Goal: Task Accomplishment & Management: Use online tool/utility

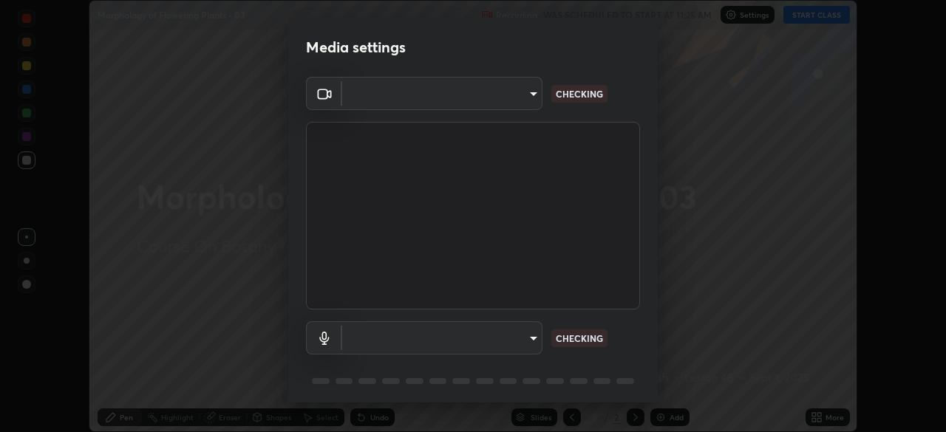
scroll to position [432, 946]
type input "1170694498857cb11788a0b7ae79d5cf1e08a6c331eb8d7031f90166f8fae325"
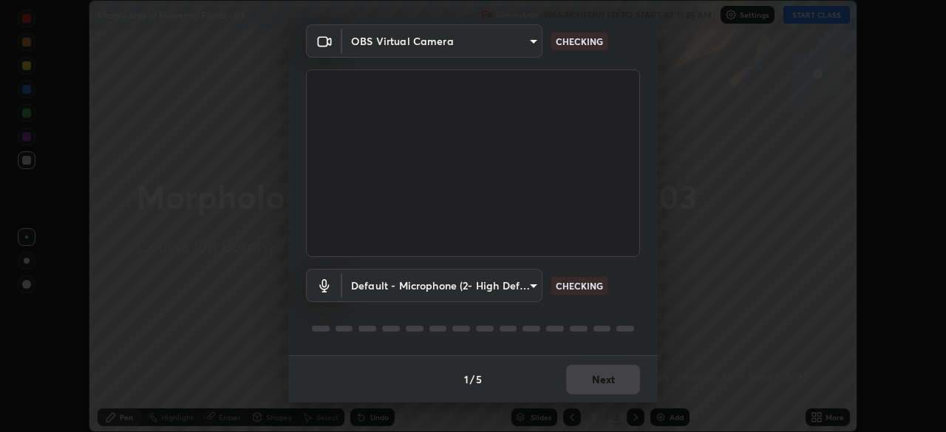
click at [531, 291] on body "Erase all Morphology of Flowering Plants - 03 Recording WAS SCHEDULED TO START …" at bounding box center [473, 216] width 946 height 432
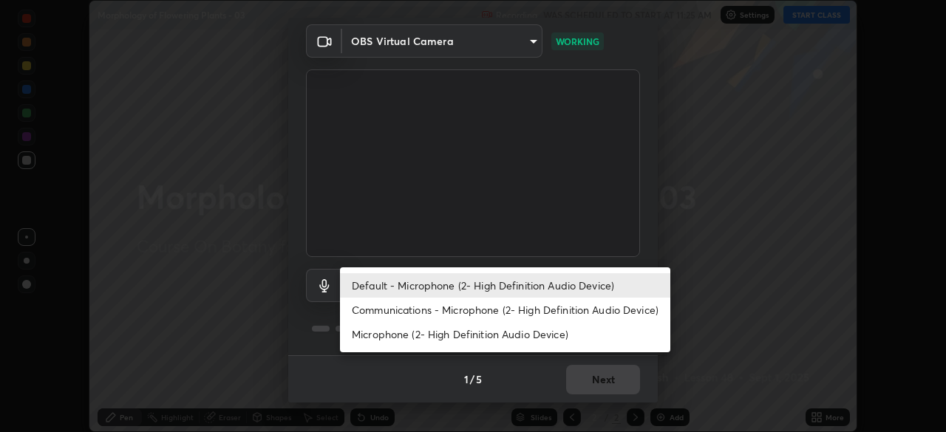
click at [520, 310] on li "Communications - Microphone (2- High Definition Audio Device)" at bounding box center [505, 310] width 330 height 24
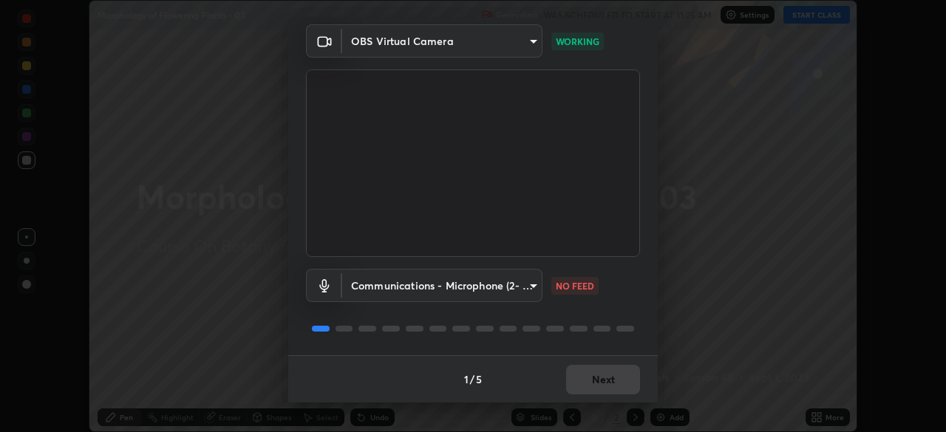
click at [529, 287] on body "Erase all Morphology of Flowering Plants - 03 Recording WAS SCHEDULED TO START …" at bounding box center [473, 216] width 946 height 432
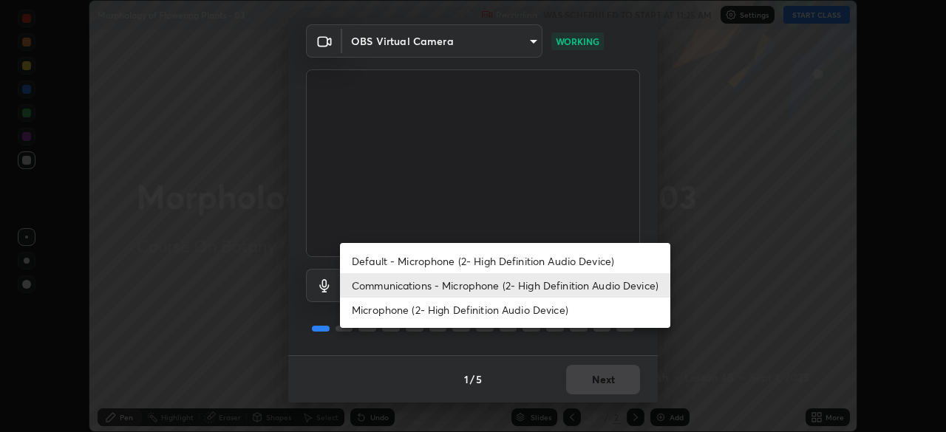
click at [521, 262] on li "Default - Microphone (2- High Definition Audio Device)" at bounding box center [505, 261] width 330 height 24
type input "default"
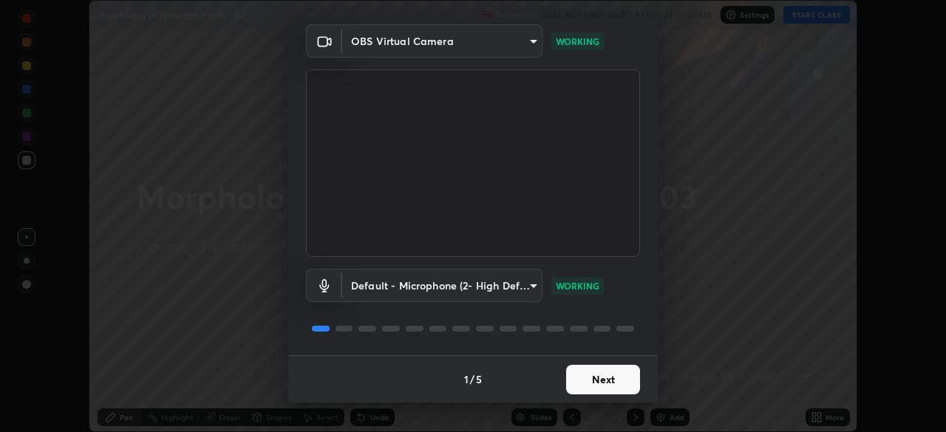
click at [589, 374] on button "Next" at bounding box center [603, 380] width 74 height 30
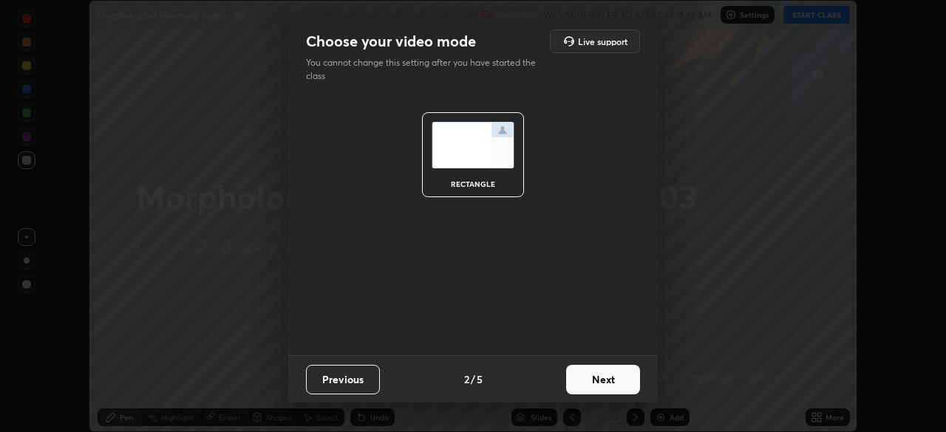
scroll to position [0, 0]
click at [593, 377] on button "Next" at bounding box center [603, 380] width 74 height 30
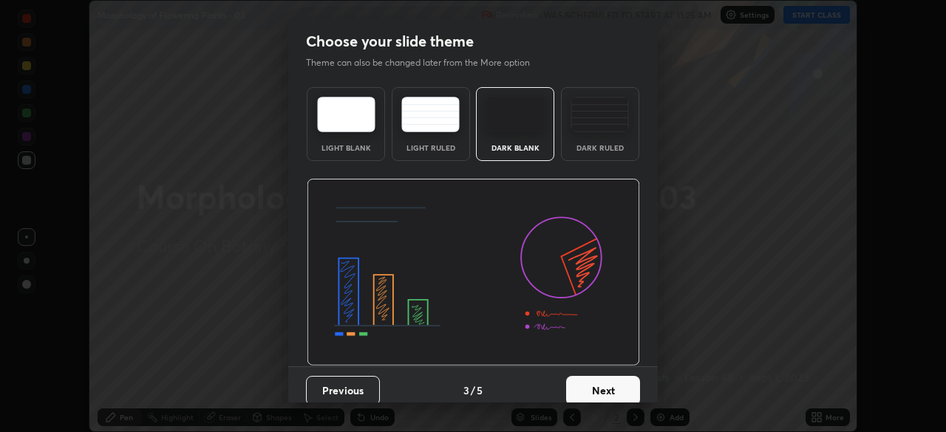
click at [596, 389] on button "Next" at bounding box center [603, 391] width 74 height 30
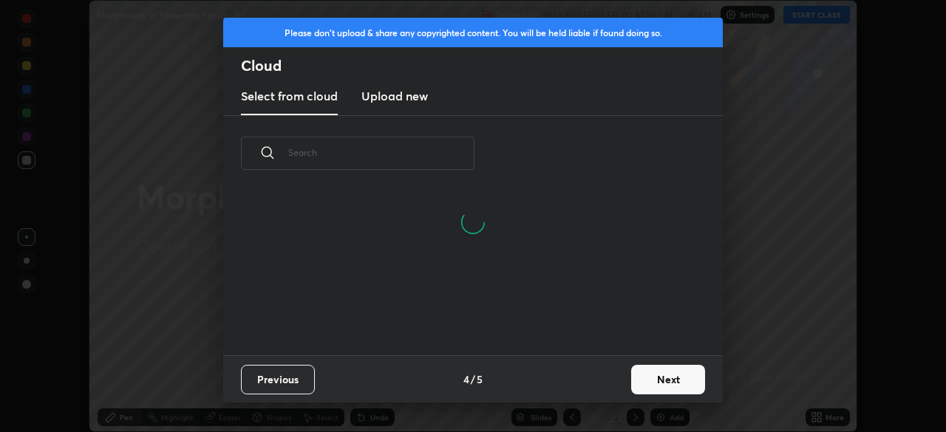
click at [645, 378] on button "Next" at bounding box center [668, 380] width 74 height 30
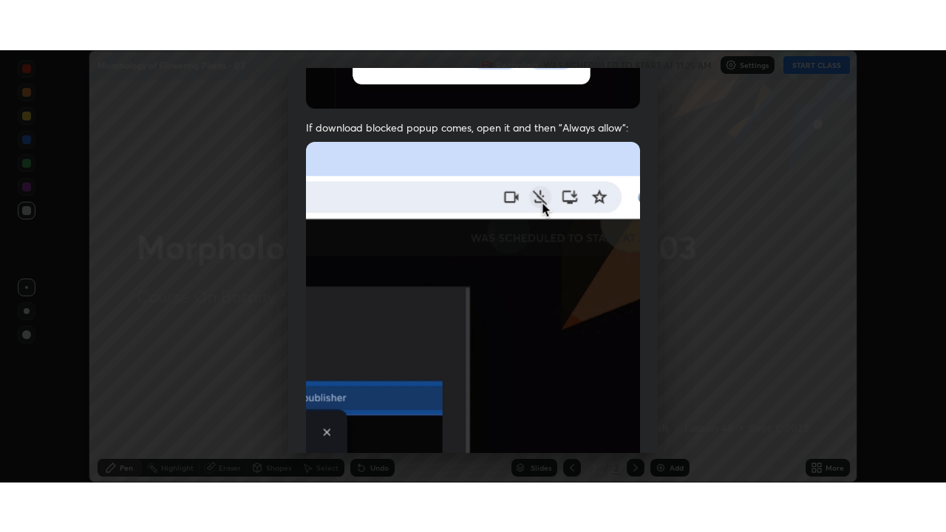
scroll to position [354, 0]
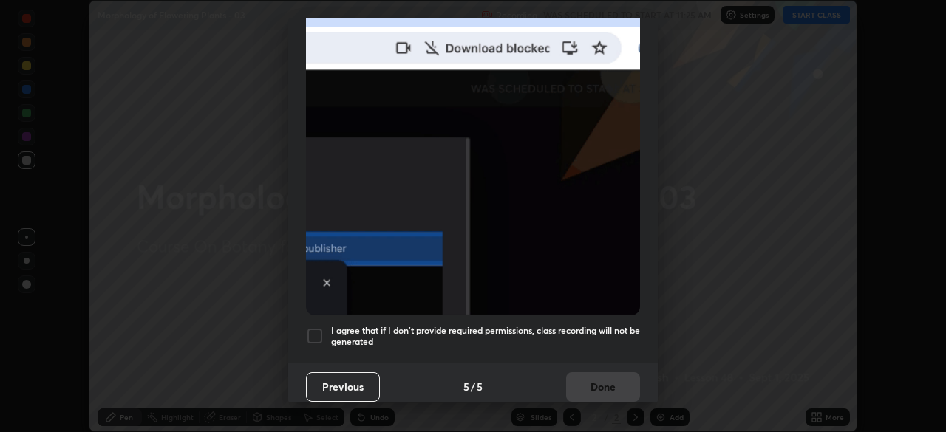
click at [317, 330] on div at bounding box center [315, 336] width 18 height 18
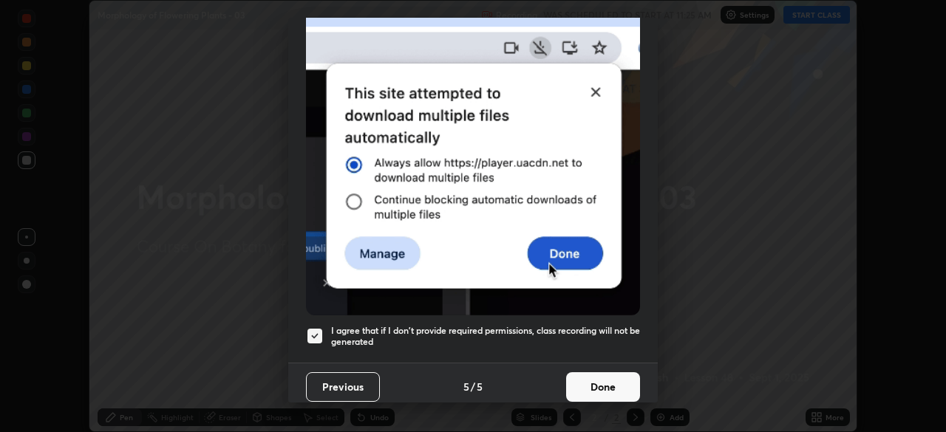
click at [599, 375] on button "Done" at bounding box center [603, 387] width 74 height 30
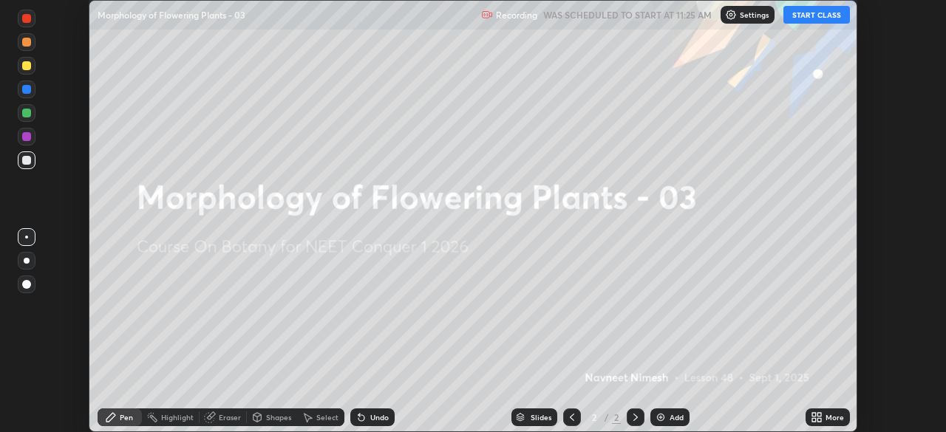
click at [819, 415] on icon at bounding box center [819, 415] width 4 height 4
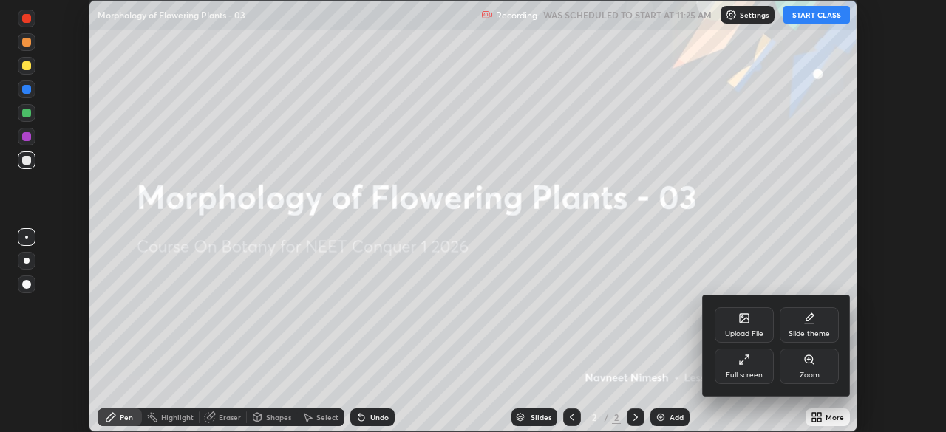
click at [746, 360] on icon at bounding box center [744, 360] width 12 height 12
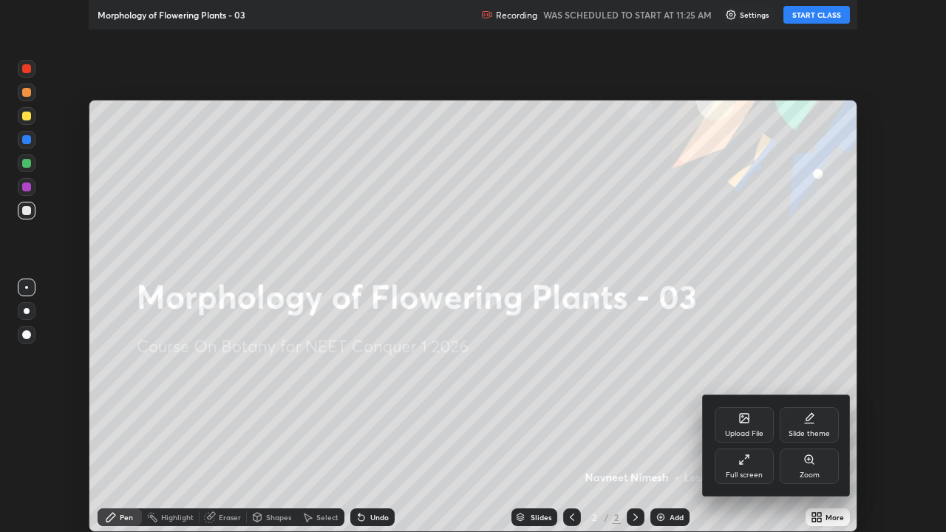
scroll to position [532, 946]
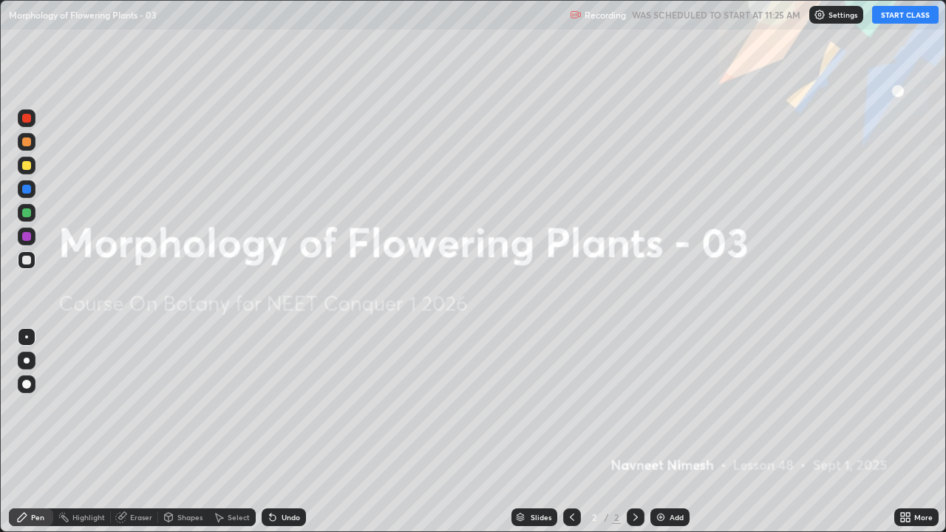
click at [894, 19] on button "START CLASS" at bounding box center [905, 15] width 67 height 18
click at [664, 432] on img at bounding box center [661, 517] width 12 height 12
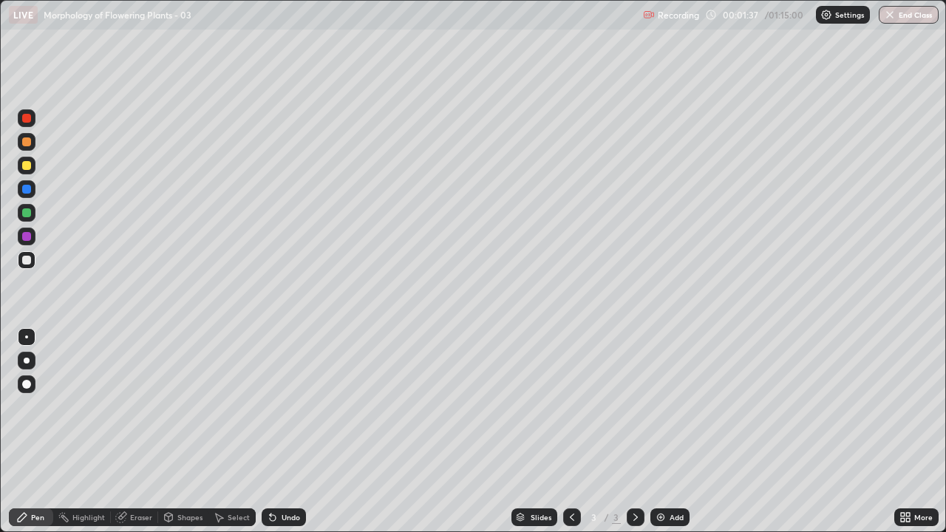
click at [29, 163] on div at bounding box center [26, 165] width 9 height 9
click at [30, 381] on div at bounding box center [27, 384] width 18 height 18
click at [28, 259] on div at bounding box center [26, 260] width 9 height 9
click at [30, 166] on div at bounding box center [26, 165] width 9 height 9
click at [27, 260] on div at bounding box center [26, 260] width 9 height 9
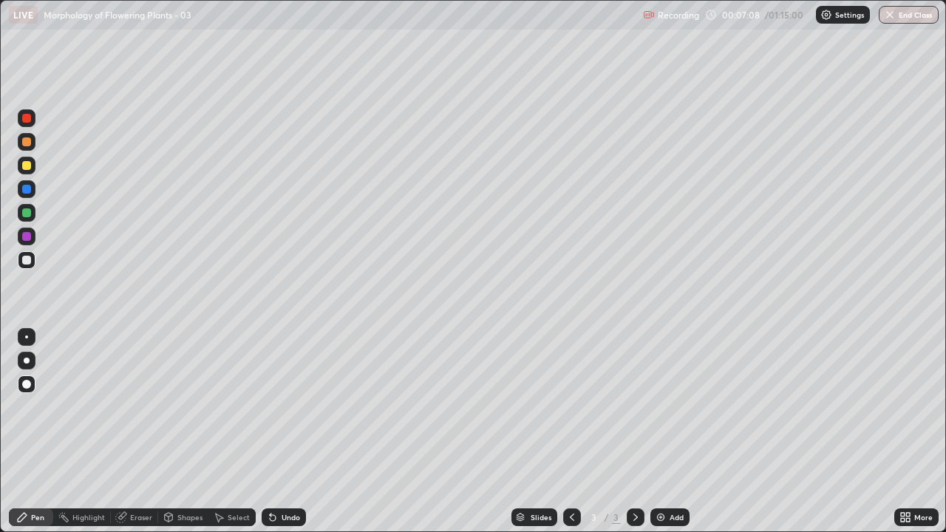
click at [282, 432] on div "Undo" at bounding box center [291, 517] width 18 height 7
click at [664, 432] on img at bounding box center [661, 517] width 12 height 12
click at [27, 213] on div at bounding box center [26, 212] width 9 height 9
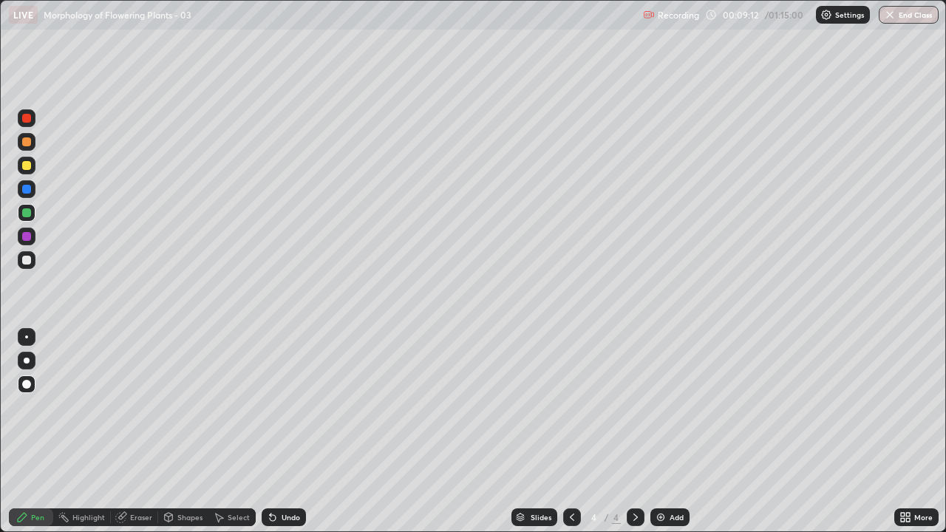
click at [30, 146] on div at bounding box center [26, 141] width 9 height 9
click at [271, 432] on icon at bounding box center [273, 518] width 6 height 6
click at [27, 214] on div at bounding box center [26, 212] width 9 height 9
click at [30, 263] on div at bounding box center [26, 260] width 9 height 9
click at [30, 168] on div at bounding box center [27, 166] width 18 height 18
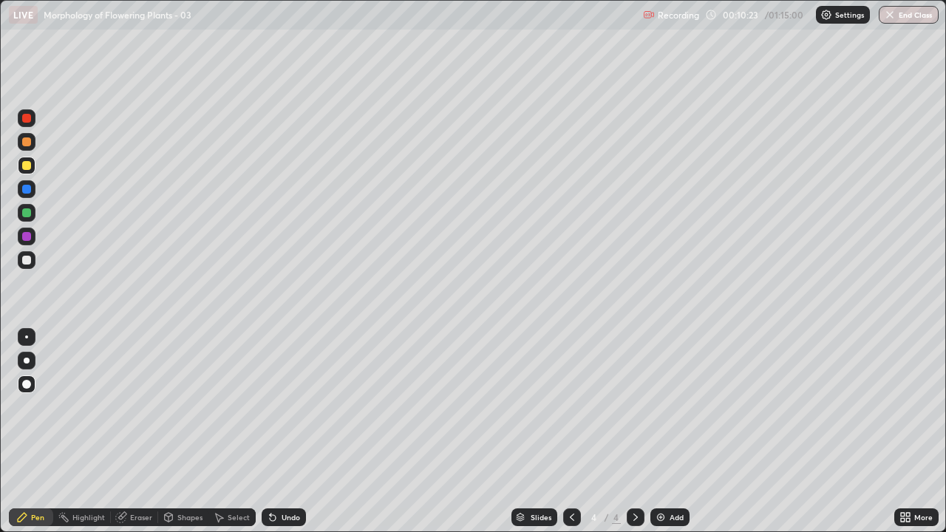
click at [27, 188] on div at bounding box center [26, 189] width 9 height 9
click at [270, 432] on icon at bounding box center [270, 514] width 1 height 1
click at [268, 432] on icon at bounding box center [273, 517] width 12 height 12
click at [270, 432] on icon at bounding box center [270, 514] width 1 height 1
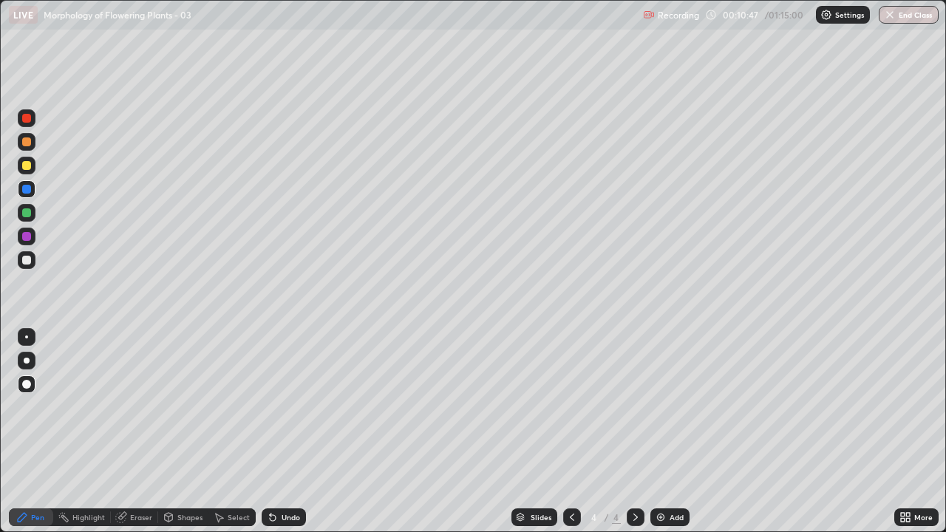
click at [271, 432] on icon at bounding box center [273, 518] width 6 height 6
click at [27, 262] on div at bounding box center [26, 260] width 9 height 9
click at [27, 213] on div at bounding box center [26, 212] width 9 height 9
click at [30, 174] on div at bounding box center [27, 166] width 18 height 18
click at [29, 216] on div at bounding box center [26, 212] width 9 height 9
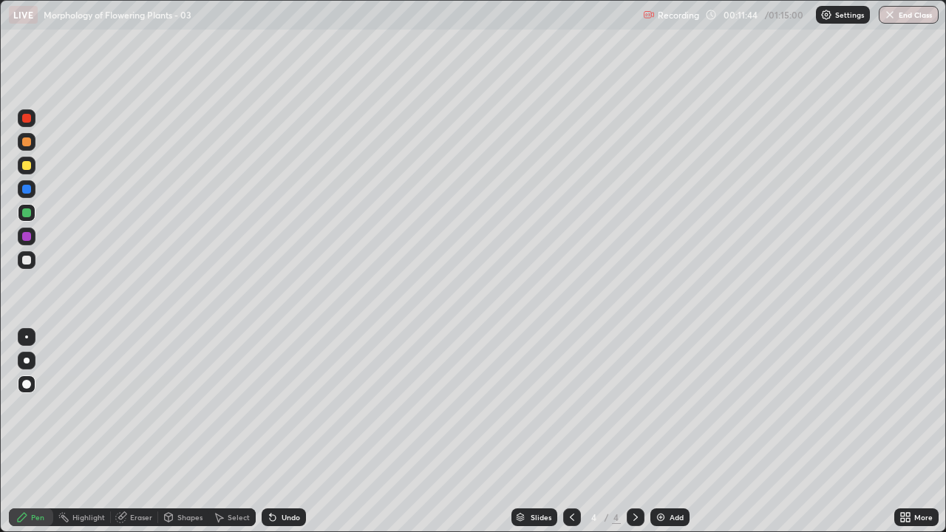
click at [27, 259] on div at bounding box center [26, 260] width 9 height 9
click at [28, 142] on div at bounding box center [26, 141] width 9 height 9
click at [270, 432] on icon at bounding box center [270, 514] width 1 height 1
click at [27, 213] on div at bounding box center [26, 212] width 9 height 9
click at [28, 259] on div at bounding box center [26, 260] width 9 height 9
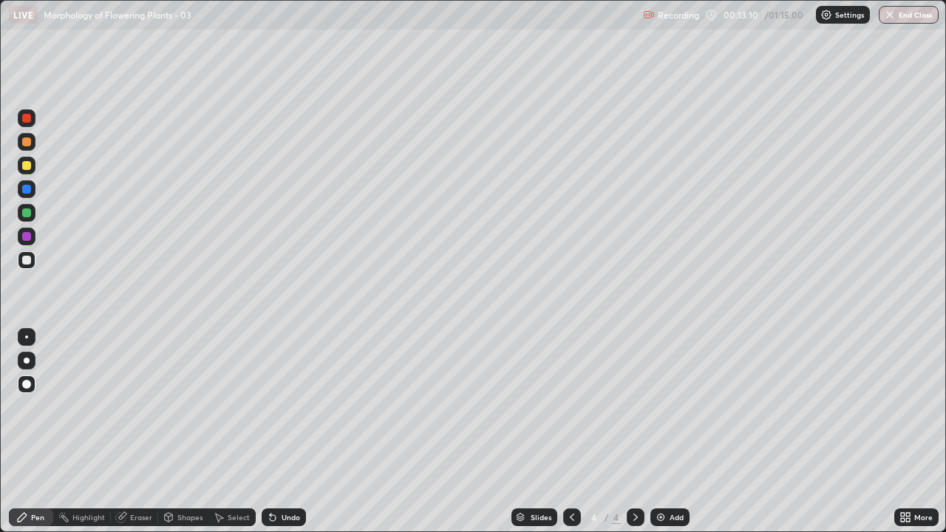
click at [270, 432] on icon at bounding box center [270, 514] width 1 height 1
click at [269, 432] on icon at bounding box center [273, 517] width 12 height 12
click at [270, 432] on icon at bounding box center [270, 514] width 1 height 1
click at [27, 214] on div at bounding box center [26, 212] width 9 height 9
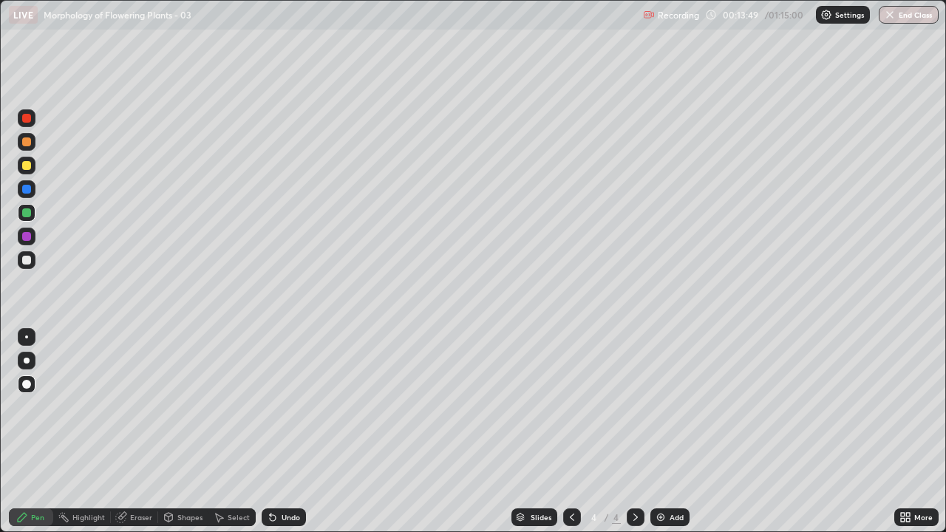
click at [28, 142] on div at bounding box center [26, 141] width 9 height 9
click at [27, 210] on div at bounding box center [26, 212] width 9 height 9
click at [30, 261] on div at bounding box center [26, 260] width 9 height 9
click at [29, 213] on div at bounding box center [26, 212] width 9 height 9
click at [30, 256] on div at bounding box center [27, 260] width 18 height 18
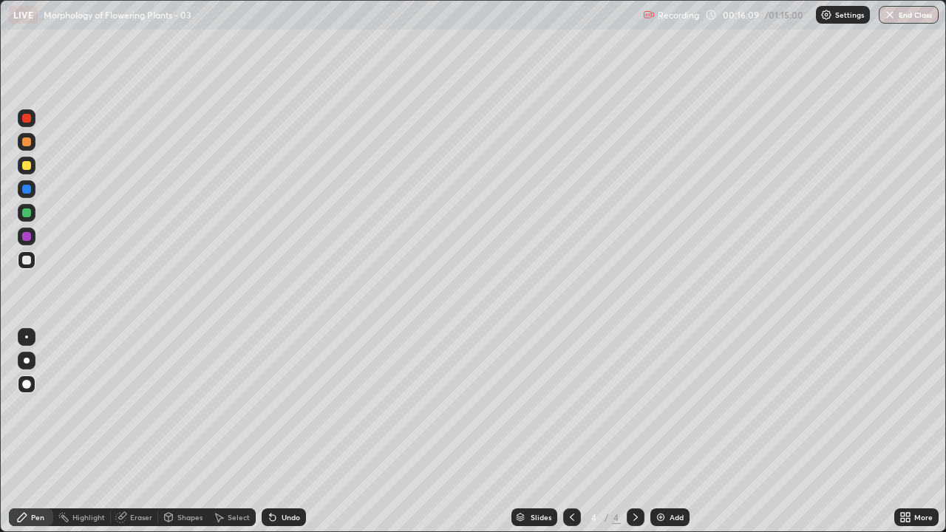
click at [26, 142] on div at bounding box center [26, 141] width 9 height 9
click at [25, 211] on div at bounding box center [26, 212] width 9 height 9
click at [282, 432] on div "Undo" at bounding box center [291, 517] width 18 height 7
click at [273, 432] on icon at bounding box center [273, 517] width 12 height 12
click at [27, 257] on div at bounding box center [26, 260] width 9 height 9
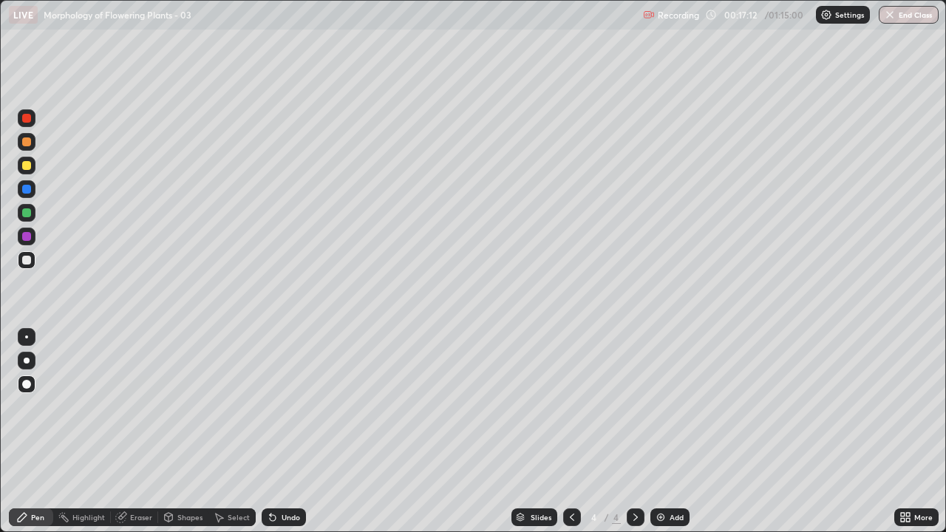
click at [282, 432] on div "Undo" at bounding box center [291, 517] width 18 height 7
click at [27, 238] on div at bounding box center [26, 236] width 9 height 9
click at [670, 432] on div "Add" at bounding box center [669, 517] width 39 height 18
click at [29, 214] on div at bounding box center [26, 212] width 9 height 9
click at [30, 262] on div at bounding box center [26, 260] width 9 height 9
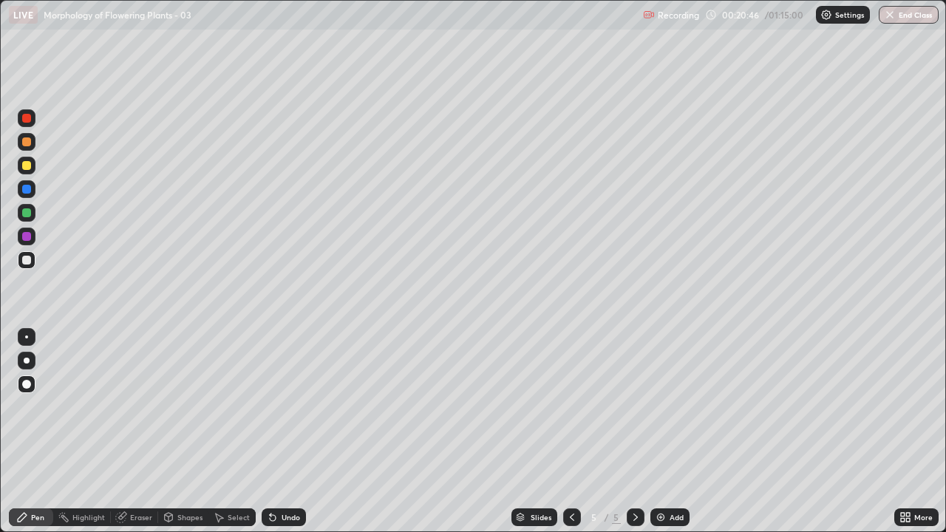
click at [34, 262] on div at bounding box center [27, 260] width 18 height 18
click at [26, 185] on div at bounding box center [26, 189] width 9 height 9
click at [30, 261] on div at bounding box center [26, 260] width 9 height 9
click at [26, 166] on div at bounding box center [26, 165] width 9 height 9
click at [282, 432] on div "Undo" at bounding box center [291, 517] width 18 height 7
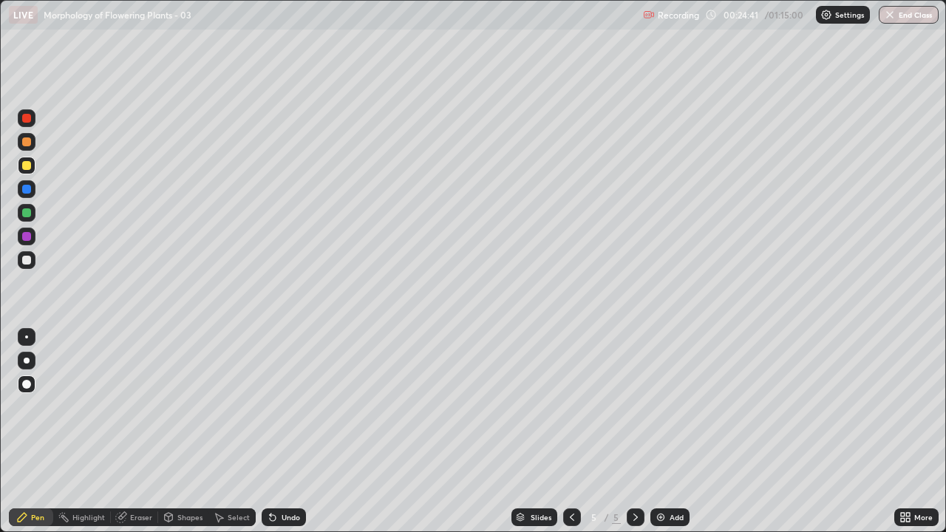
click at [286, 432] on div "Undo" at bounding box center [284, 517] width 44 height 18
click at [287, 432] on div "Undo" at bounding box center [284, 517] width 44 height 18
click at [285, 432] on div "Undo" at bounding box center [284, 517] width 44 height 18
click at [280, 432] on div "Undo" at bounding box center [284, 517] width 44 height 18
click at [282, 432] on div "Undo" at bounding box center [284, 517] width 44 height 18
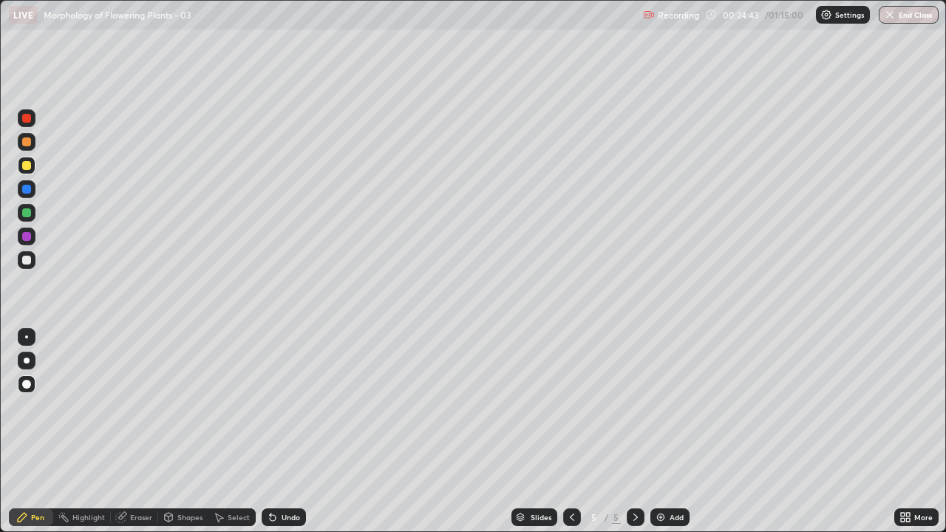
click at [282, 432] on div "Undo" at bounding box center [284, 517] width 44 height 18
click at [32, 259] on div at bounding box center [27, 260] width 18 height 18
click at [27, 166] on div at bounding box center [26, 165] width 9 height 9
click at [29, 259] on div at bounding box center [26, 260] width 9 height 9
click at [570, 432] on icon at bounding box center [572, 517] width 4 height 7
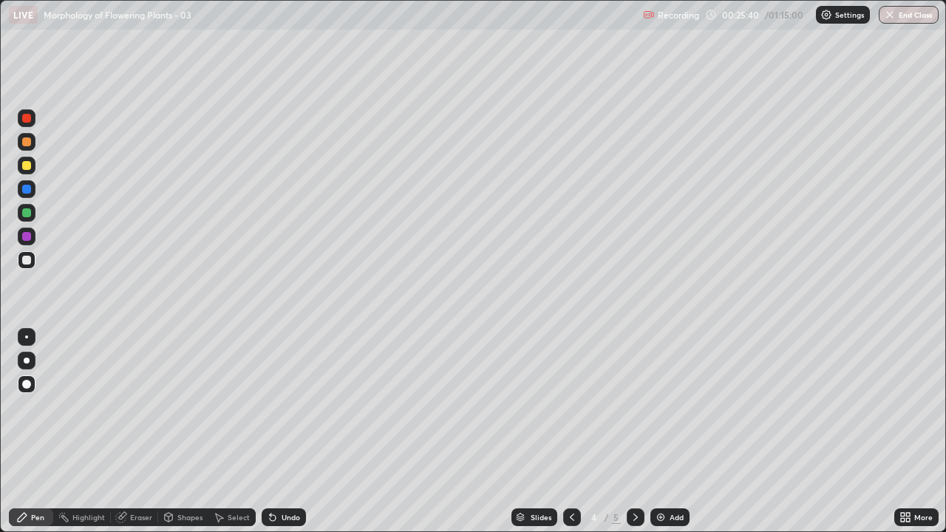
click at [568, 432] on icon at bounding box center [572, 517] width 12 height 12
click at [636, 432] on div at bounding box center [636, 517] width 18 height 18
click at [634, 432] on icon at bounding box center [636, 517] width 12 height 12
click at [29, 168] on div at bounding box center [26, 165] width 9 height 9
click at [30, 259] on div at bounding box center [26, 260] width 9 height 9
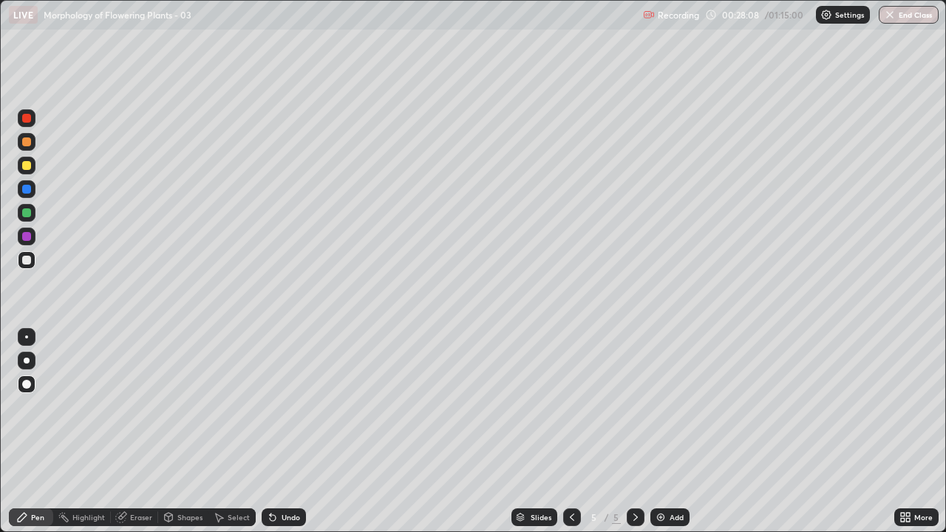
click at [30, 166] on div at bounding box center [26, 165] width 9 height 9
click at [33, 262] on div at bounding box center [27, 260] width 18 height 18
click at [670, 432] on div "Add" at bounding box center [677, 517] width 14 height 7
click at [34, 169] on div at bounding box center [27, 166] width 18 height 18
click at [27, 258] on div at bounding box center [26, 260] width 9 height 9
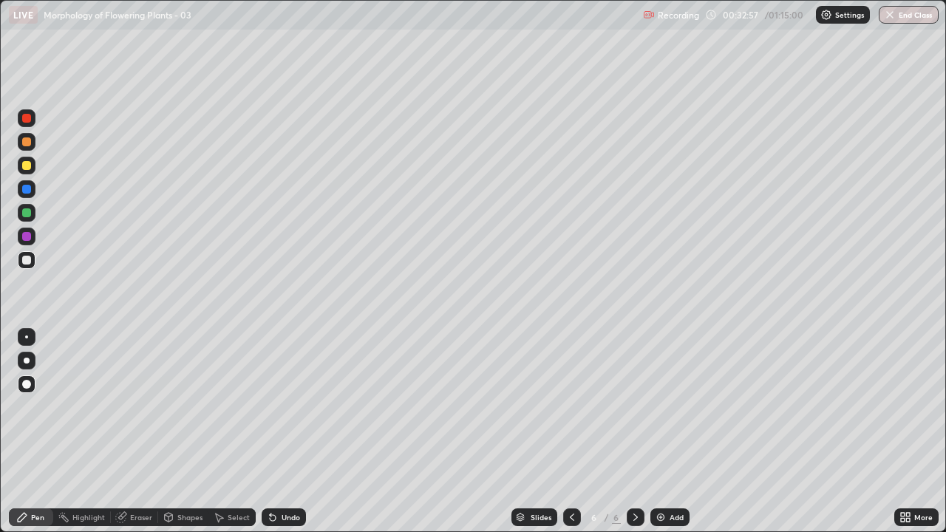
click at [270, 432] on icon at bounding box center [273, 518] width 6 height 6
click at [270, 432] on icon at bounding box center [270, 514] width 1 height 1
click at [271, 432] on icon at bounding box center [273, 518] width 6 height 6
click at [30, 168] on div at bounding box center [26, 165] width 9 height 9
click at [28, 259] on div at bounding box center [26, 260] width 9 height 9
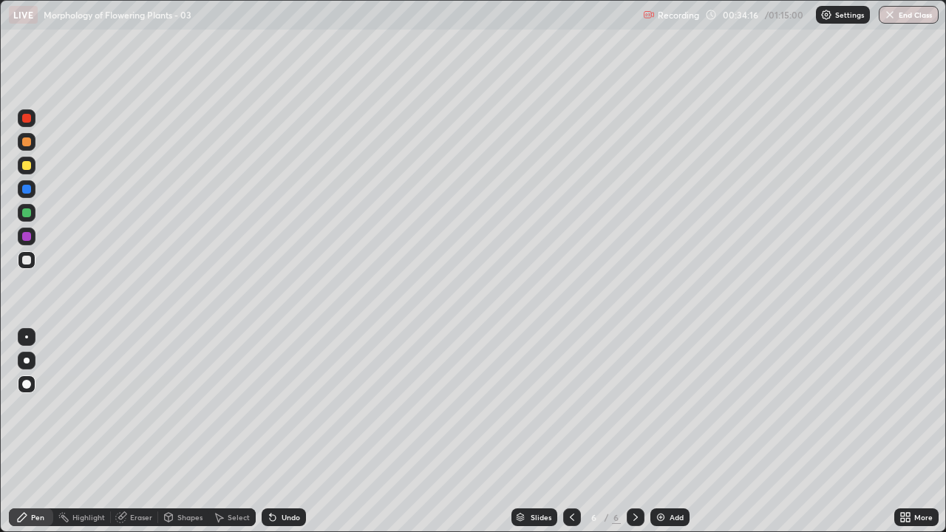
click at [28, 216] on div at bounding box center [26, 212] width 9 height 9
click at [30, 144] on div at bounding box center [26, 141] width 9 height 9
click at [270, 432] on icon at bounding box center [270, 514] width 1 height 1
click at [27, 211] on div at bounding box center [26, 212] width 9 height 9
click at [24, 259] on div at bounding box center [26, 260] width 9 height 9
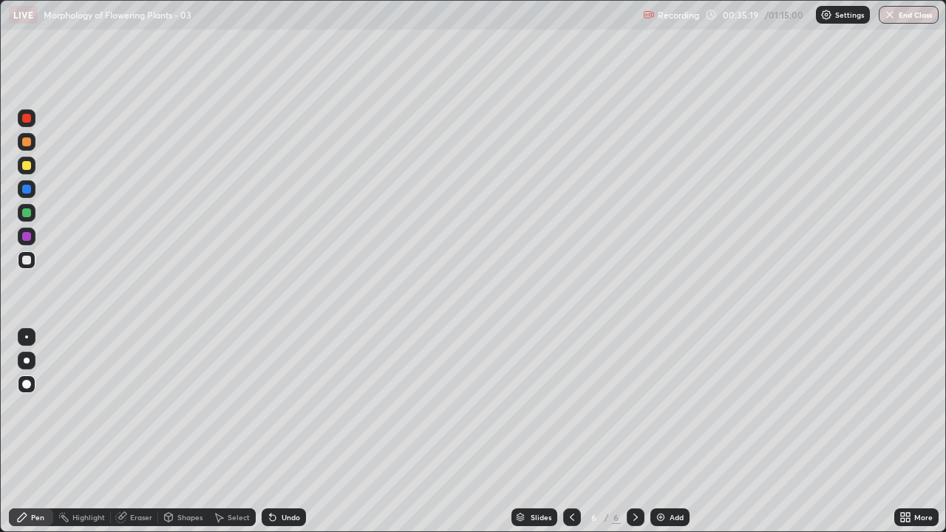
click at [270, 432] on icon at bounding box center [270, 514] width 1 height 1
click at [30, 146] on div at bounding box center [27, 142] width 18 height 18
click at [30, 190] on div at bounding box center [26, 189] width 9 height 9
click at [29, 258] on div at bounding box center [26, 260] width 9 height 9
click at [276, 432] on icon at bounding box center [273, 517] width 12 height 12
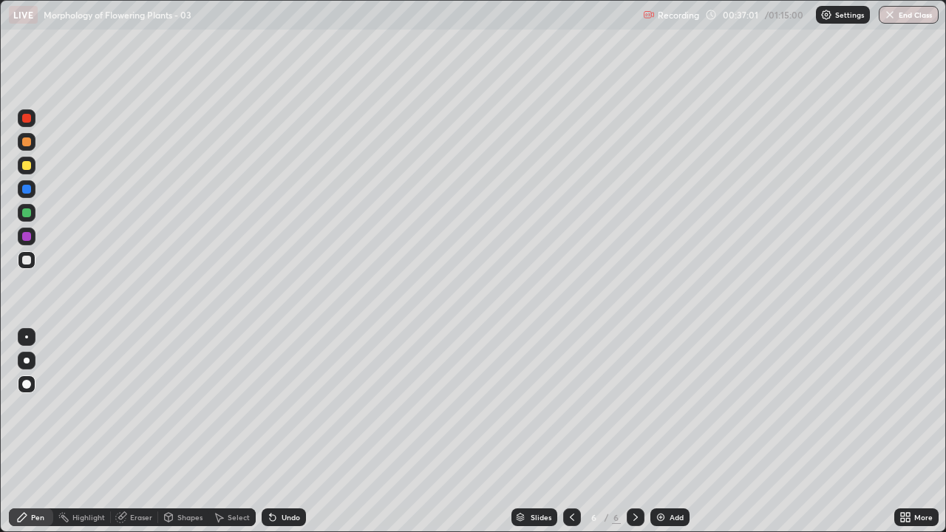
click at [282, 432] on div "Undo" at bounding box center [291, 517] width 18 height 7
click at [281, 432] on div "Undo" at bounding box center [284, 517] width 44 height 18
click at [27, 144] on div at bounding box center [26, 141] width 9 height 9
click at [28, 213] on div at bounding box center [26, 212] width 9 height 9
click at [27, 260] on div at bounding box center [26, 260] width 9 height 9
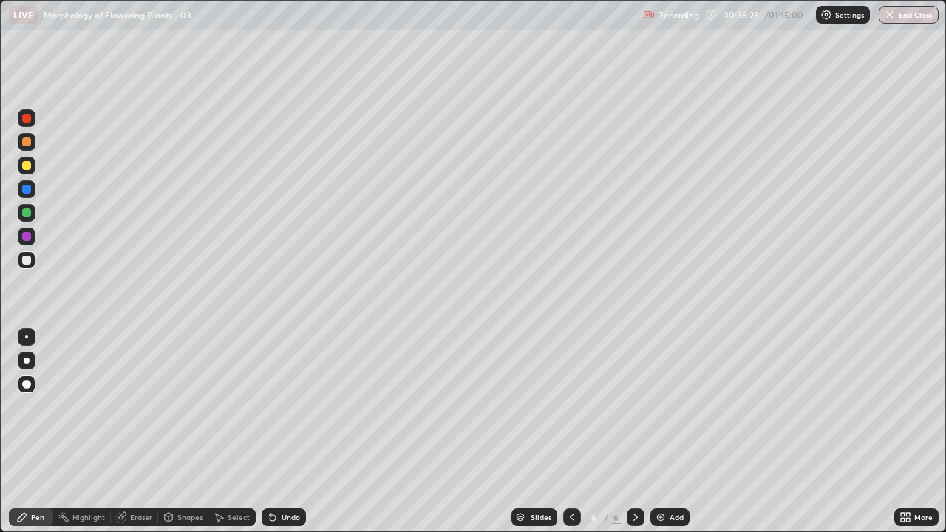
click at [283, 432] on div "Undo" at bounding box center [291, 517] width 18 height 7
click at [285, 432] on div "Undo" at bounding box center [284, 517] width 44 height 18
click at [282, 432] on div "Undo" at bounding box center [284, 517] width 44 height 18
click at [30, 145] on div at bounding box center [26, 141] width 9 height 9
click at [272, 432] on icon at bounding box center [273, 517] width 12 height 12
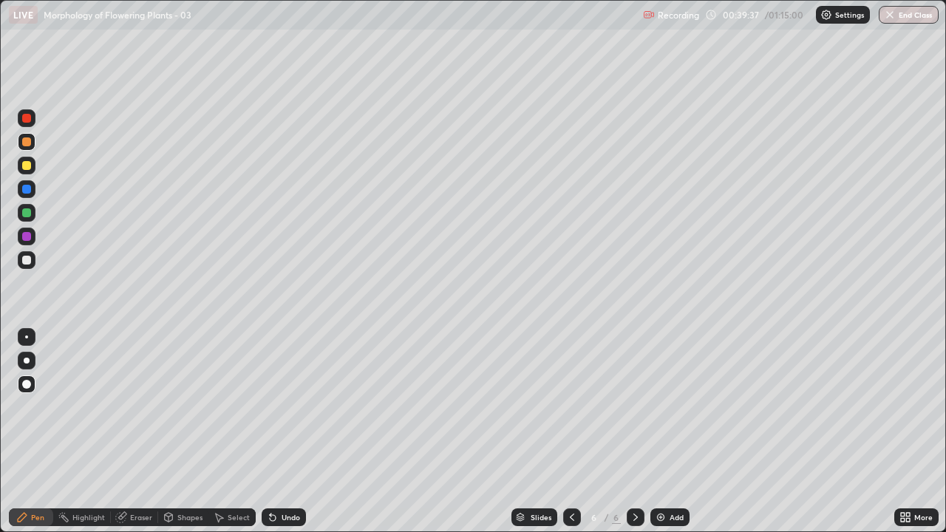
click at [27, 338] on div at bounding box center [26, 337] width 3 height 3
click at [27, 260] on div at bounding box center [26, 260] width 9 height 9
click at [24, 214] on div at bounding box center [26, 212] width 9 height 9
click at [282, 432] on div "Undo" at bounding box center [291, 517] width 18 height 7
click at [27, 384] on div at bounding box center [26, 384] width 9 height 9
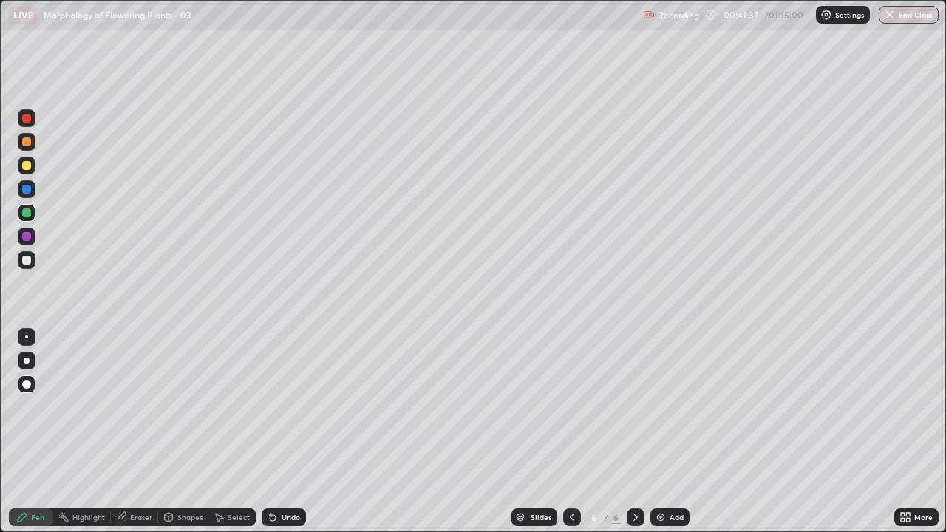
click at [30, 261] on div at bounding box center [26, 260] width 9 height 9
click at [666, 432] on div "Add" at bounding box center [669, 517] width 39 height 18
click at [27, 237] on div at bounding box center [26, 236] width 9 height 9
click at [27, 216] on div at bounding box center [26, 212] width 9 height 9
click at [271, 432] on icon at bounding box center [273, 518] width 6 height 6
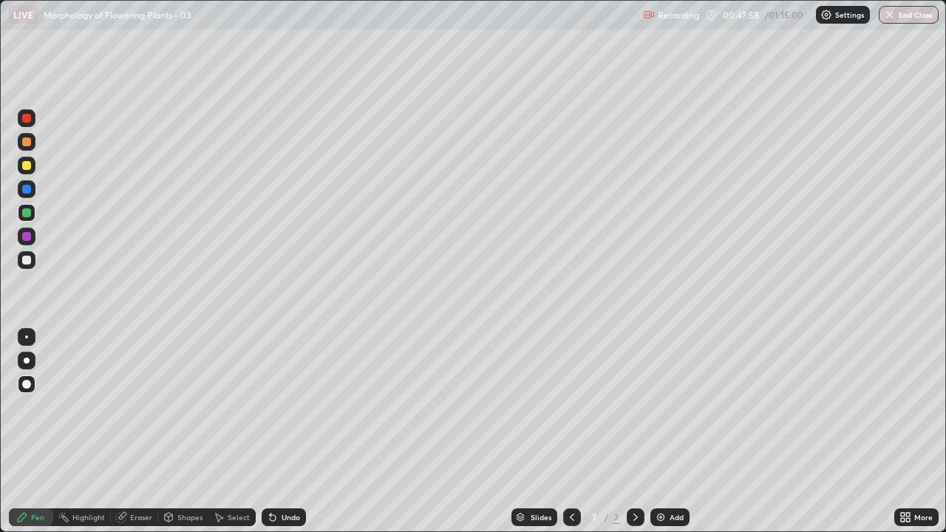
click at [282, 432] on div "Undo" at bounding box center [291, 517] width 18 height 7
click at [30, 259] on div at bounding box center [26, 260] width 9 height 9
click at [33, 168] on div at bounding box center [27, 166] width 18 height 18
click at [30, 260] on div at bounding box center [26, 260] width 9 height 9
click at [26, 189] on div at bounding box center [26, 189] width 9 height 9
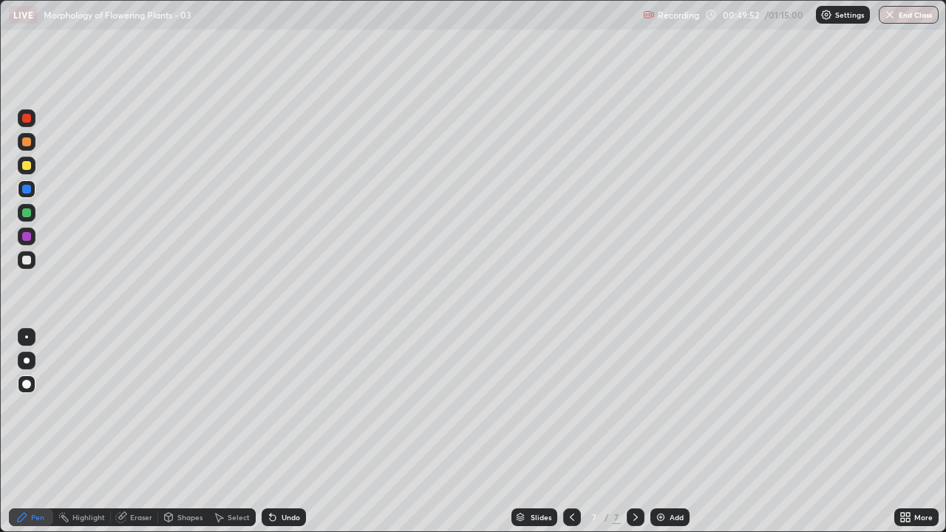
click at [28, 259] on div at bounding box center [26, 260] width 9 height 9
click at [275, 432] on icon at bounding box center [273, 517] width 12 height 12
click at [27, 216] on div at bounding box center [26, 212] width 9 height 9
click at [270, 432] on icon at bounding box center [270, 514] width 1 height 1
click at [276, 432] on div "Undo" at bounding box center [284, 517] width 44 height 18
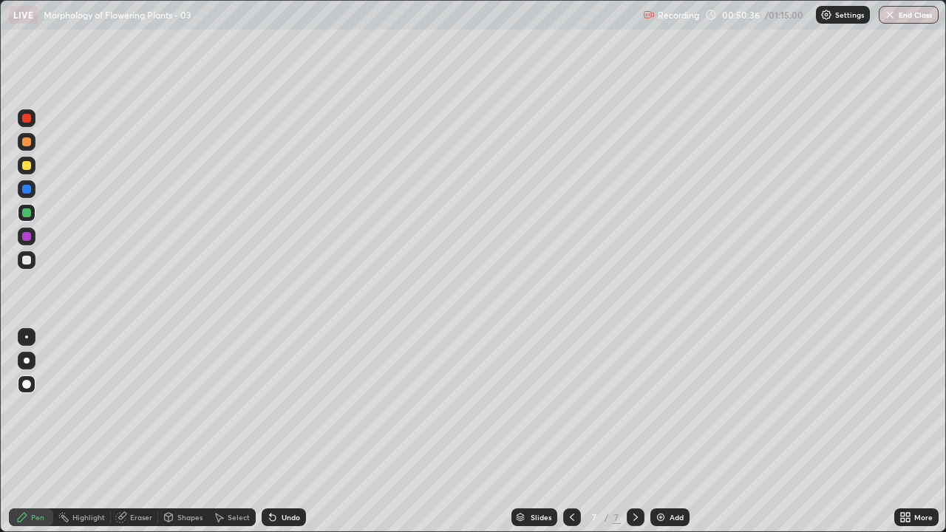
click at [141, 432] on div "Eraser" at bounding box center [141, 517] width 22 height 7
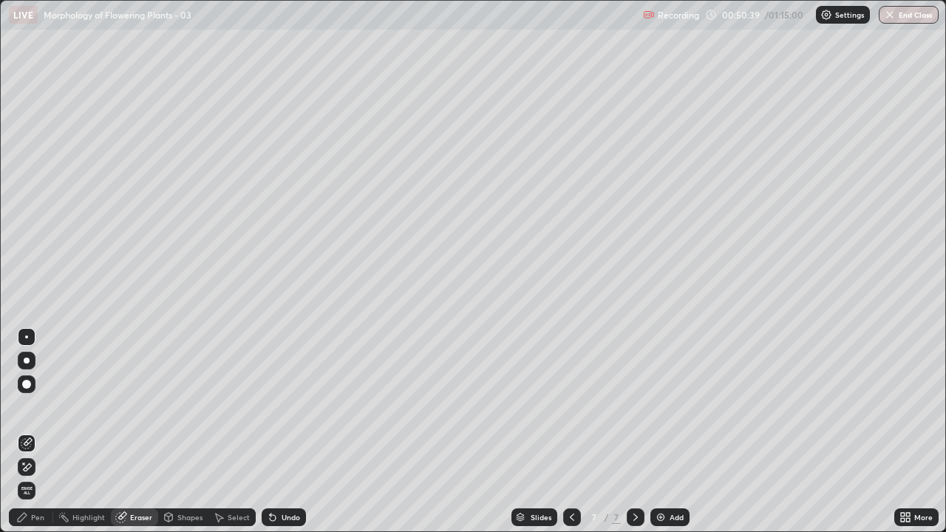
click at [29, 432] on icon at bounding box center [27, 467] width 12 height 13
click at [47, 432] on div "Pen" at bounding box center [31, 517] width 44 height 18
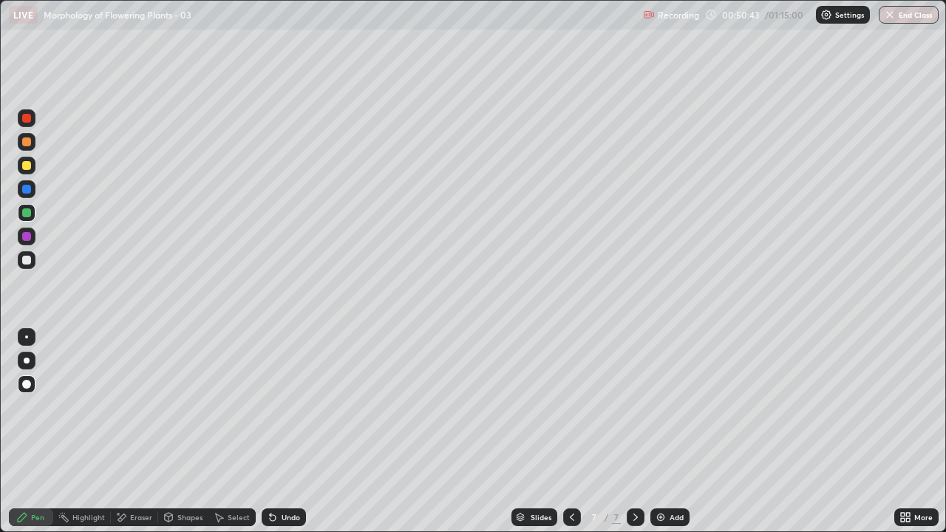
click at [27, 191] on div at bounding box center [26, 189] width 9 height 9
click at [26, 190] on div at bounding box center [26, 189] width 9 height 9
click at [26, 261] on div at bounding box center [26, 260] width 9 height 9
click at [26, 193] on div at bounding box center [26, 189] width 9 height 9
click at [32, 259] on div at bounding box center [27, 260] width 18 height 18
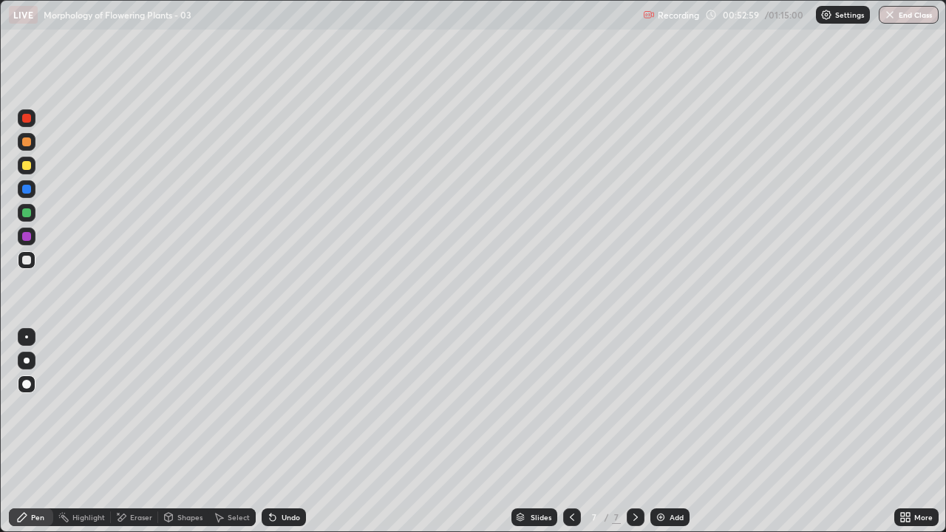
click at [270, 432] on icon at bounding box center [270, 514] width 1 height 1
click at [27, 191] on div at bounding box center [26, 189] width 9 height 9
click at [276, 432] on div "Undo" at bounding box center [284, 517] width 44 height 18
click at [27, 258] on div at bounding box center [26, 260] width 9 height 9
click at [670, 432] on div "Add" at bounding box center [677, 517] width 14 height 7
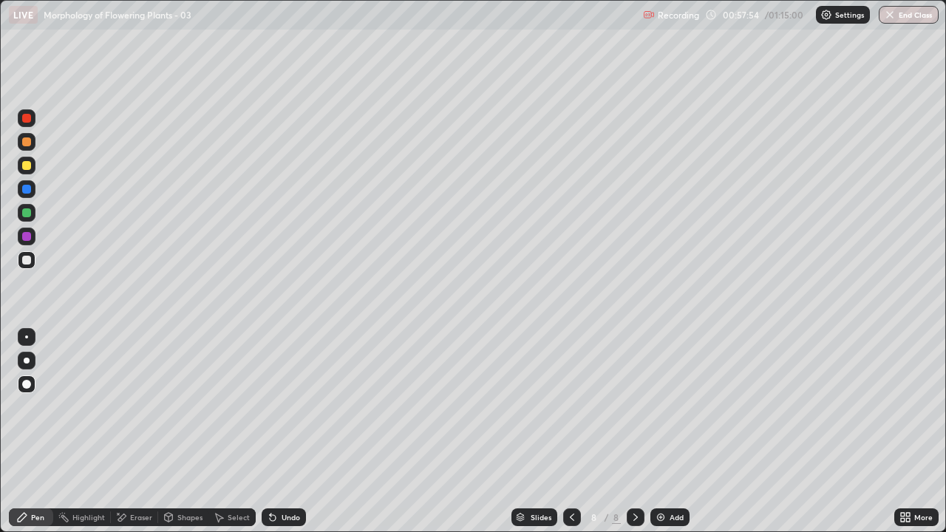
click at [29, 144] on div at bounding box center [26, 141] width 9 height 9
click at [26, 259] on div at bounding box center [26, 260] width 9 height 9
click at [271, 432] on icon at bounding box center [273, 518] width 6 height 6
click at [276, 432] on div "Undo" at bounding box center [284, 517] width 44 height 18
click at [270, 432] on icon at bounding box center [270, 514] width 1 height 1
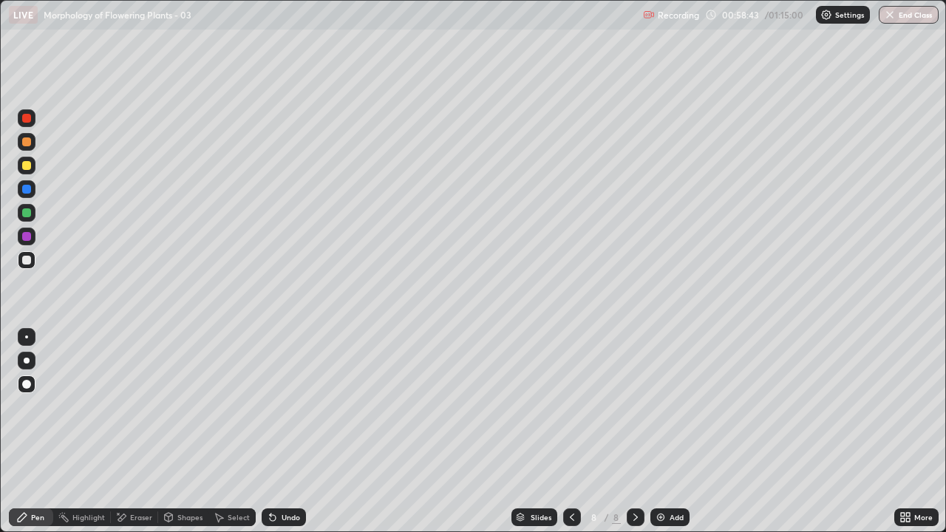
click at [277, 432] on div "Undo" at bounding box center [284, 517] width 44 height 18
click at [27, 213] on div at bounding box center [26, 212] width 9 height 9
click at [26, 166] on div at bounding box center [26, 165] width 9 height 9
click at [270, 432] on icon at bounding box center [270, 514] width 1 height 1
click at [28, 213] on div at bounding box center [26, 212] width 9 height 9
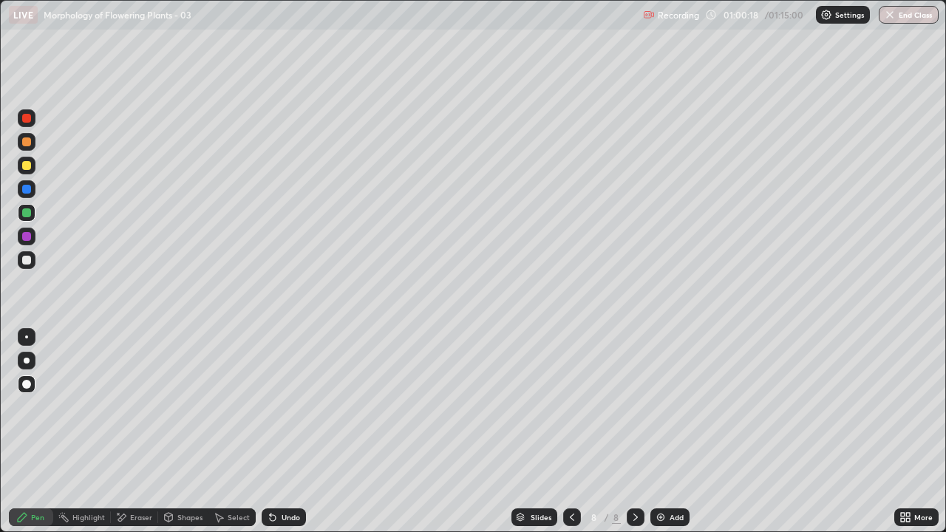
click at [24, 259] on div at bounding box center [26, 260] width 9 height 9
click at [29, 235] on div at bounding box center [26, 236] width 9 height 9
click at [27, 166] on div at bounding box center [26, 165] width 9 height 9
click at [33, 214] on div at bounding box center [27, 213] width 18 height 18
click at [34, 261] on div at bounding box center [27, 260] width 18 height 18
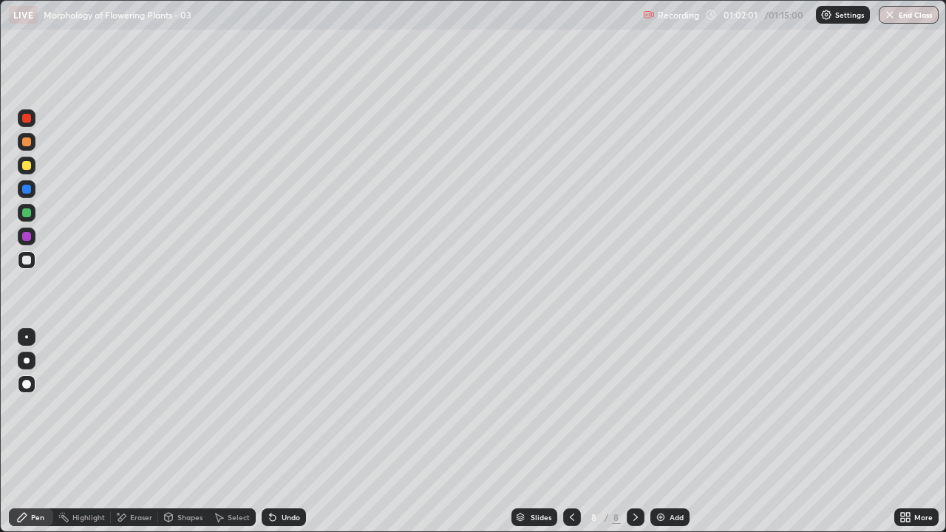
click at [278, 432] on div "Undo" at bounding box center [284, 517] width 44 height 18
click at [284, 432] on div "Undo" at bounding box center [291, 517] width 18 height 7
click at [27, 190] on div at bounding box center [26, 189] width 9 height 9
click at [29, 166] on div at bounding box center [26, 165] width 9 height 9
click at [279, 432] on div "Undo" at bounding box center [284, 517] width 44 height 18
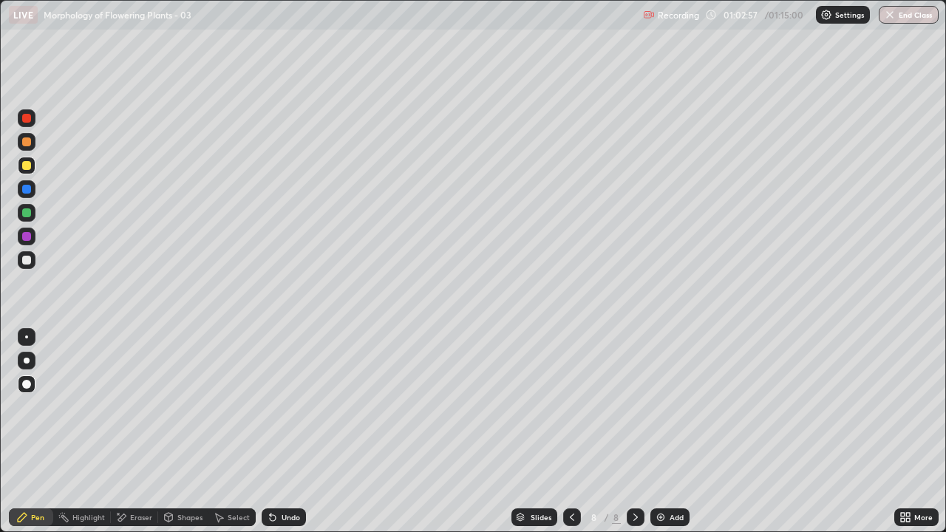
click at [27, 213] on div at bounding box center [26, 212] width 9 height 9
click at [30, 261] on div at bounding box center [26, 260] width 9 height 9
click at [661, 432] on img at bounding box center [661, 517] width 12 height 12
click at [25, 144] on div at bounding box center [26, 141] width 9 height 9
click at [27, 258] on div at bounding box center [26, 260] width 9 height 9
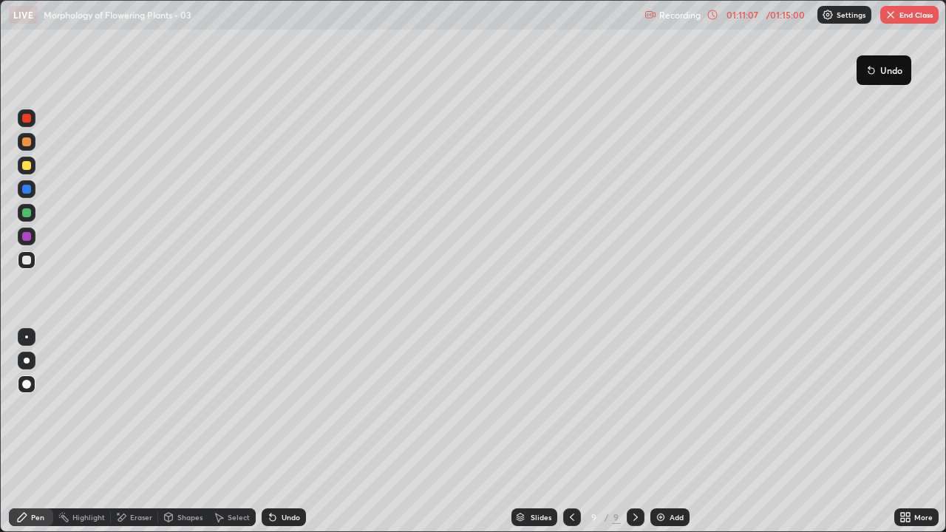
click at [899, 17] on button "End Class" at bounding box center [909, 15] width 58 height 18
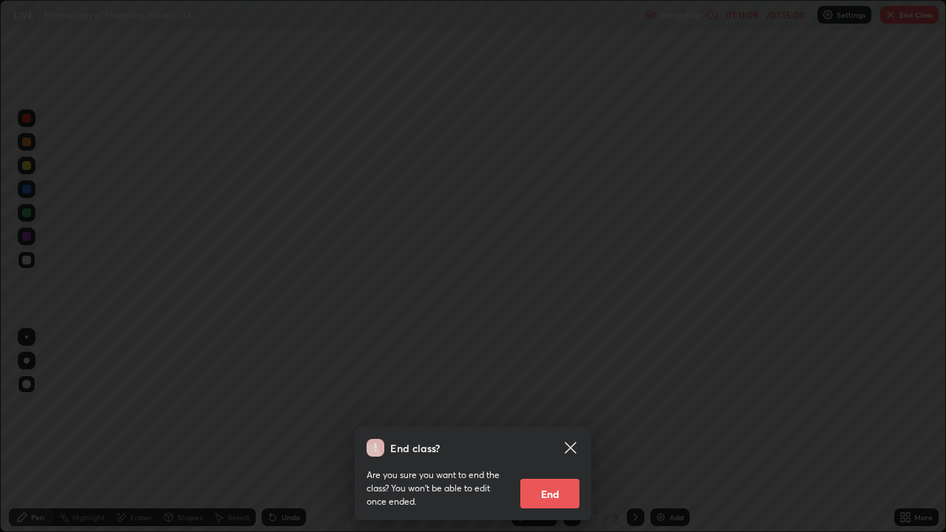
click at [564, 432] on button "End" at bounding box center [549, 494] width 59 height 30
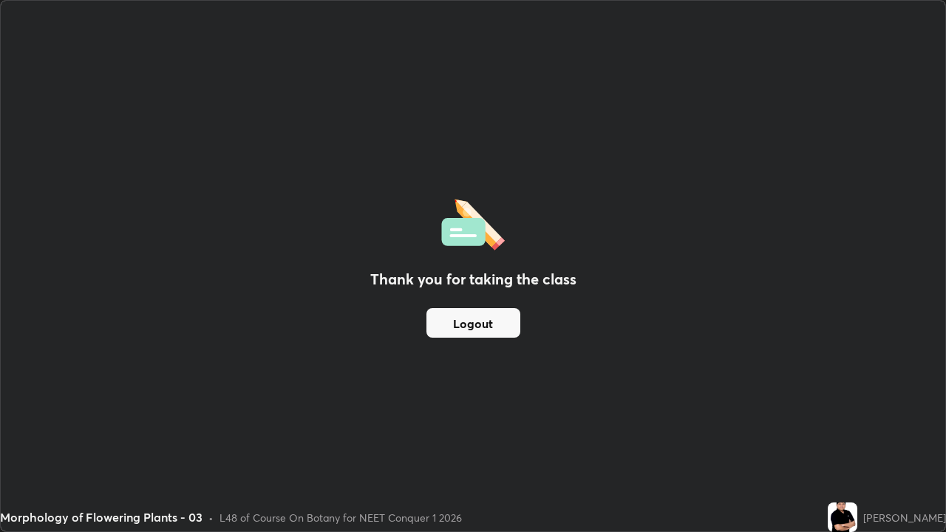
click at [459, 326] on button "Logout" at bounding box center [473, 323] width 94 height 30
